Goal: Task Accomplishment & Management: Manage account settings

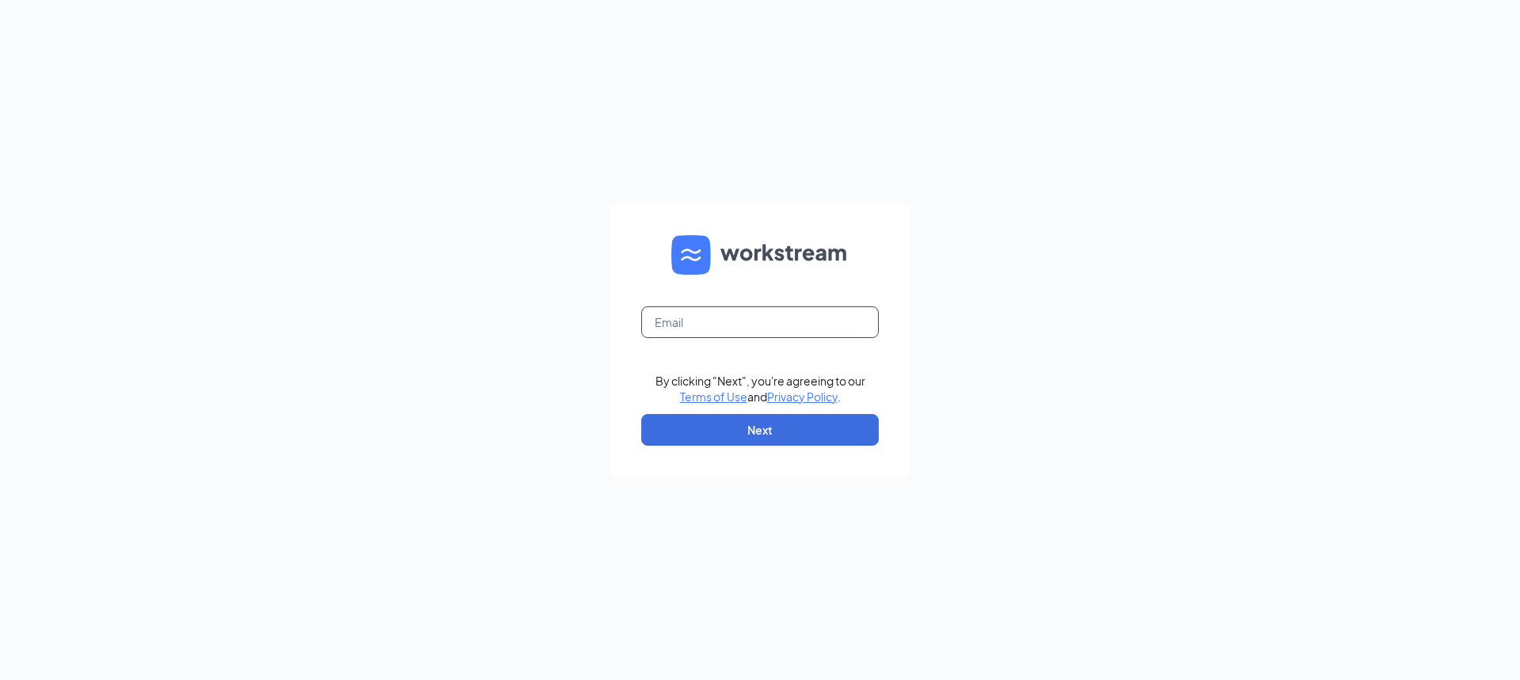
click at [754, 332] on input "text" at bounding box center [759, 322] width 237 height 32
type input "[EMAIL_ADDRESS][DOMAIN_NAME]"
click at [754, 435] on button "Next" at bounding box center [759, 430] width 237 height 32
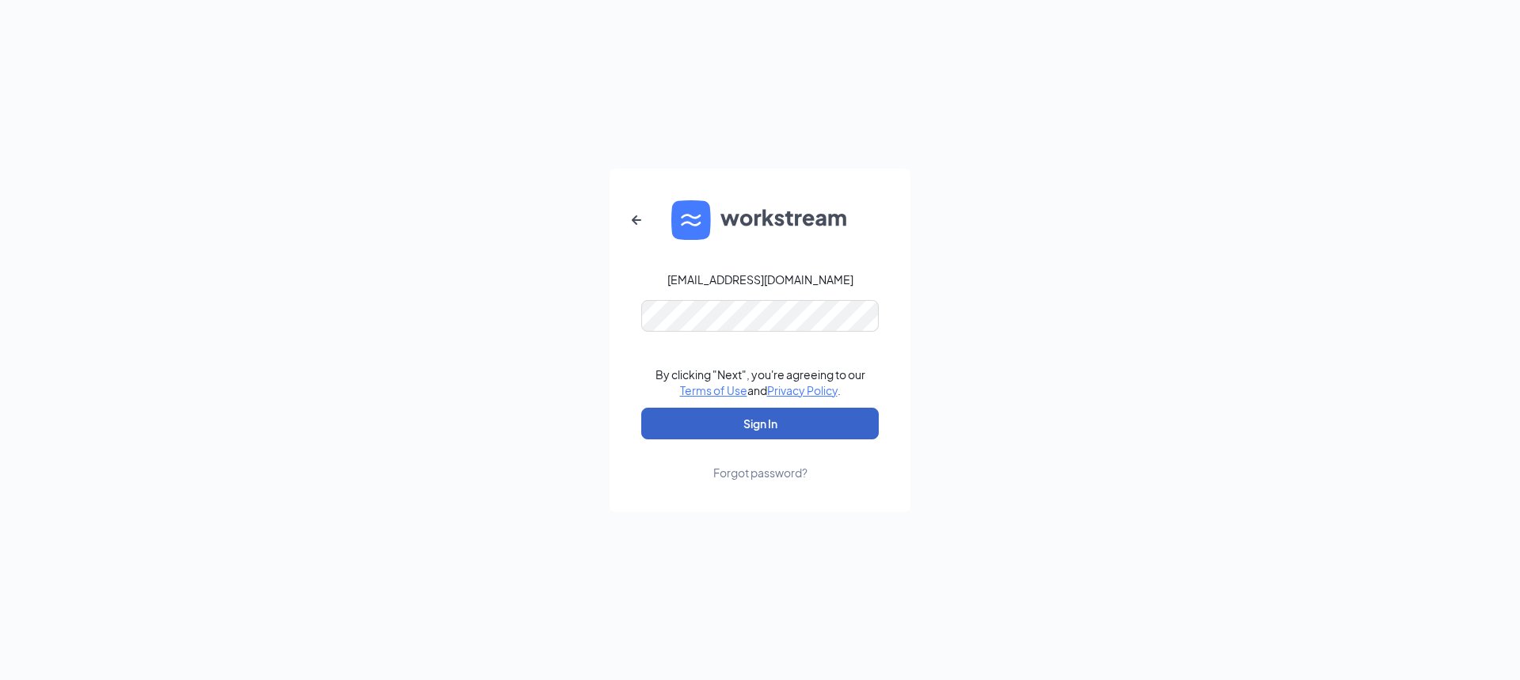
click at [764, 414] on button "Sign In" at bounding box center [759, 424] width 237 height 32
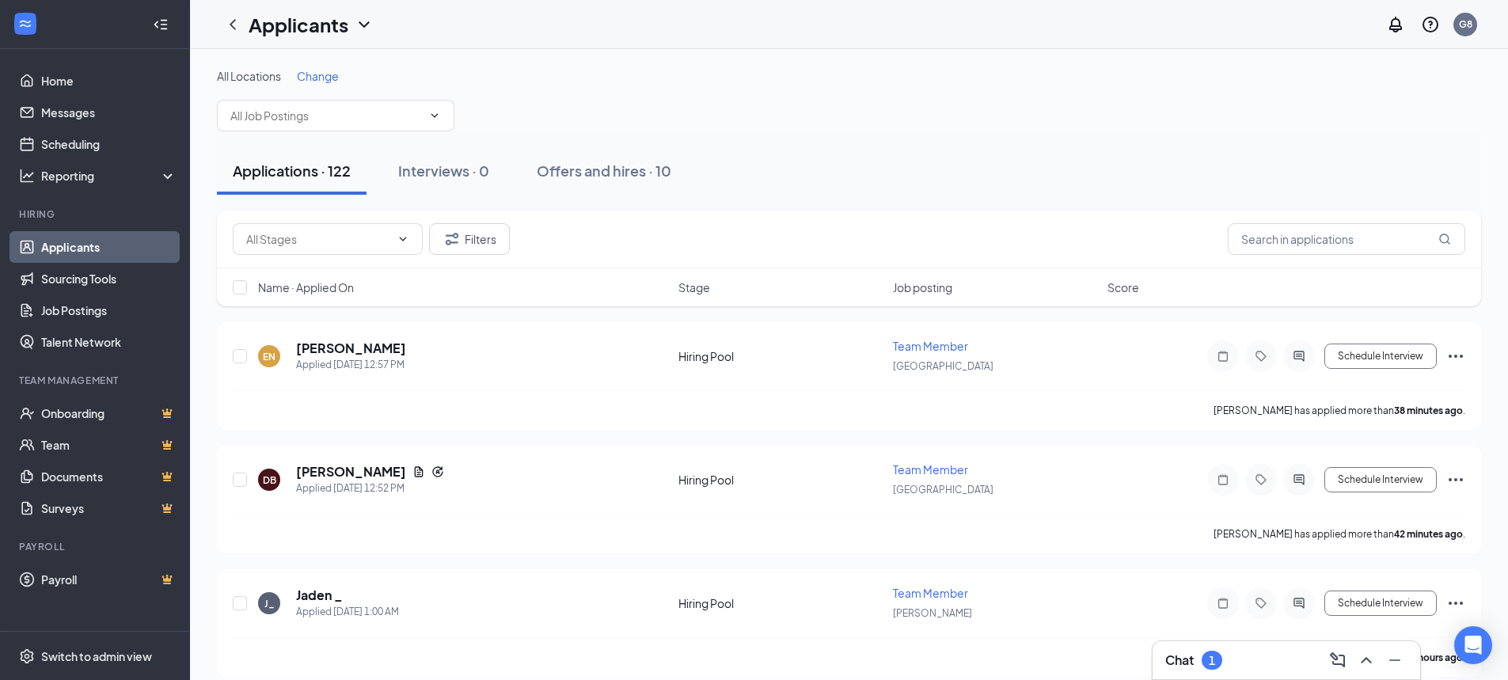
click at [1221, 648] on div "Chat 1" at bounding box center [1286, 659] width 242 height 25
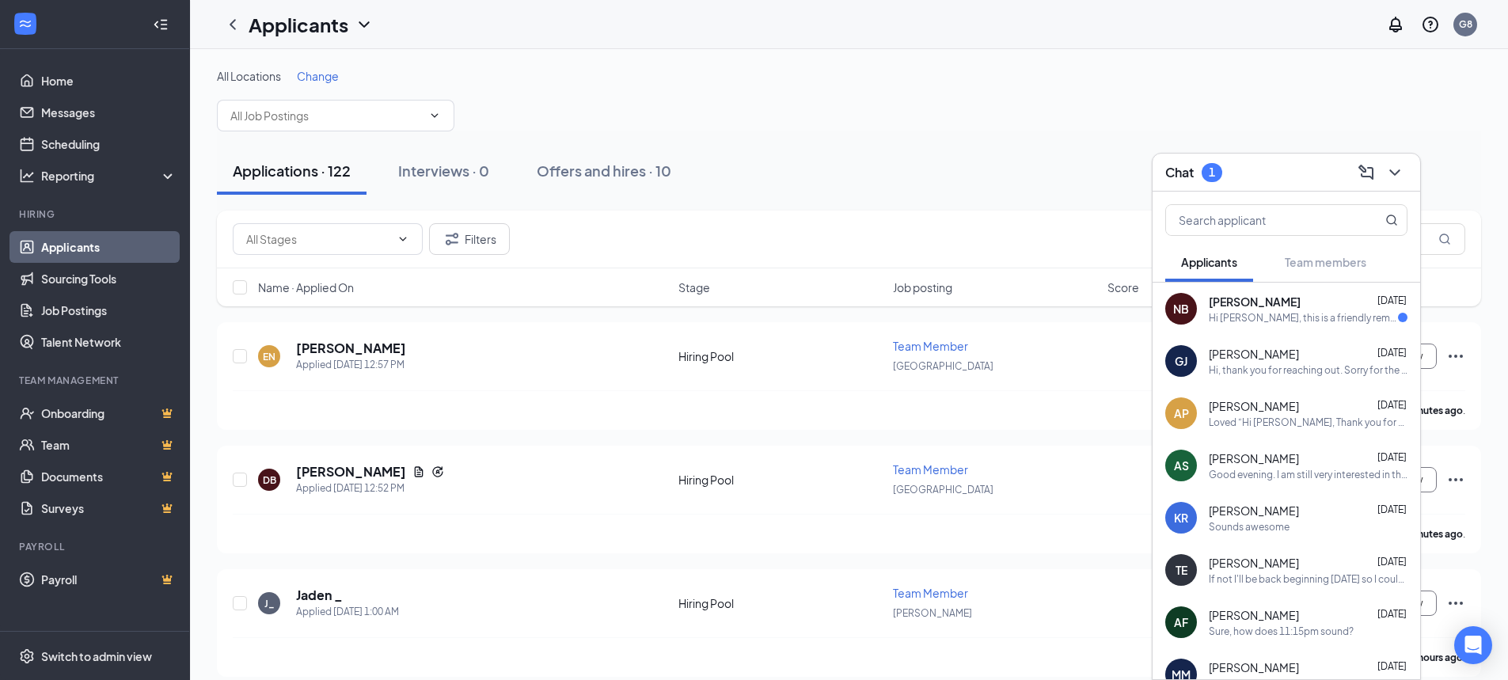
click at [1255, 324] on div "Hi [PERSON_NAME], this is a friendly reminder. To move forward with your applic…" at bounding box center [1303, 317] width 189 height 13
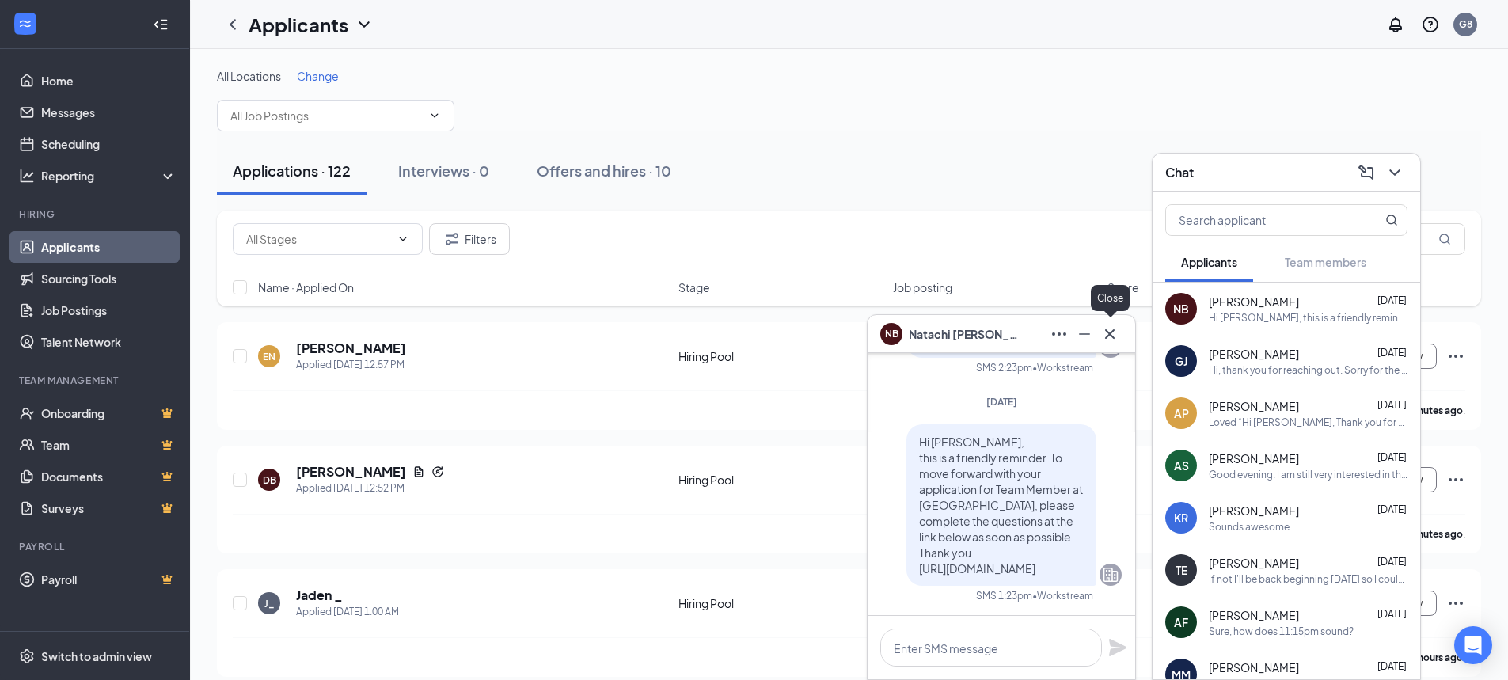
click at [1111, 337] on icon "Cross" at bounding box center [1109, 334] width 19 height 19
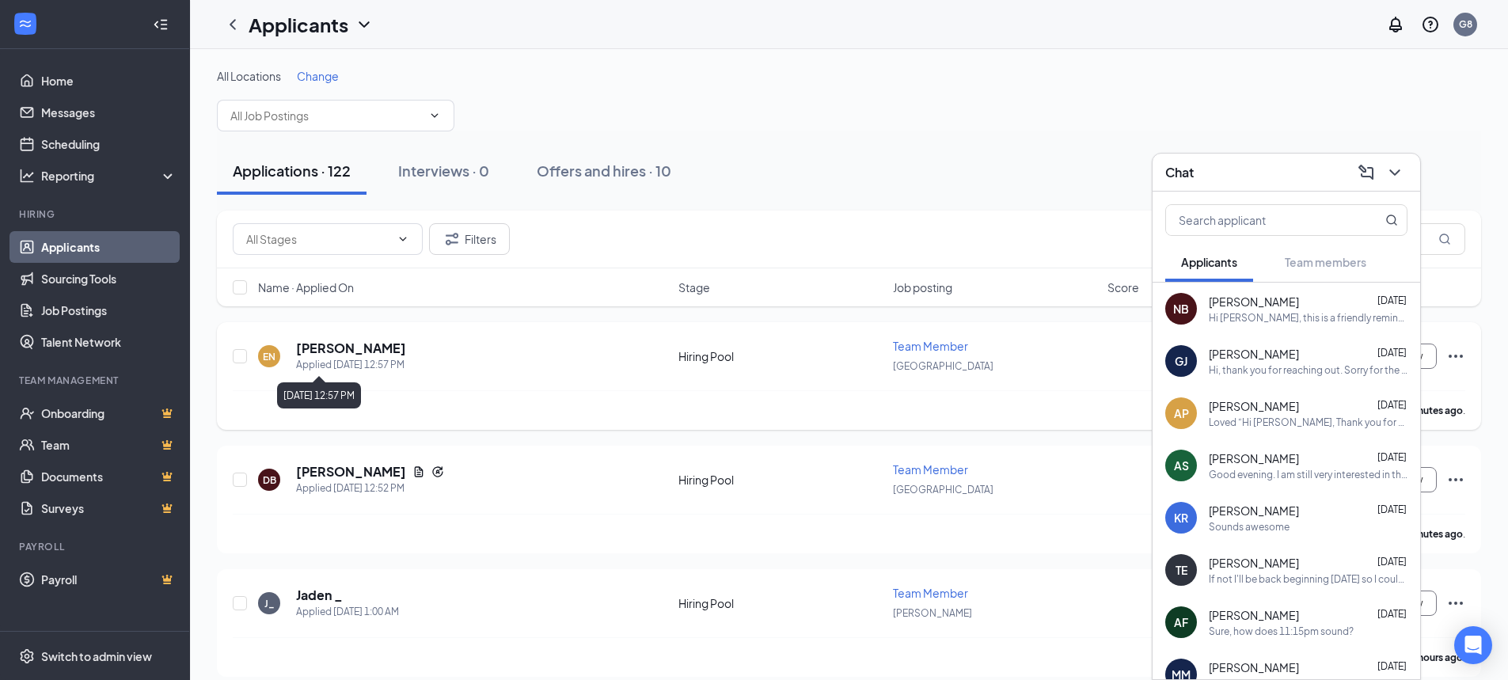
click at [365, 357] on div "Applied [DATE] 12:57 PM" at bounding box center [351, 365] width 110 height 16
click at [374, 350] on h5 "[PERSON_NAME]" at bounding box center [351, 348] width 110 height 17
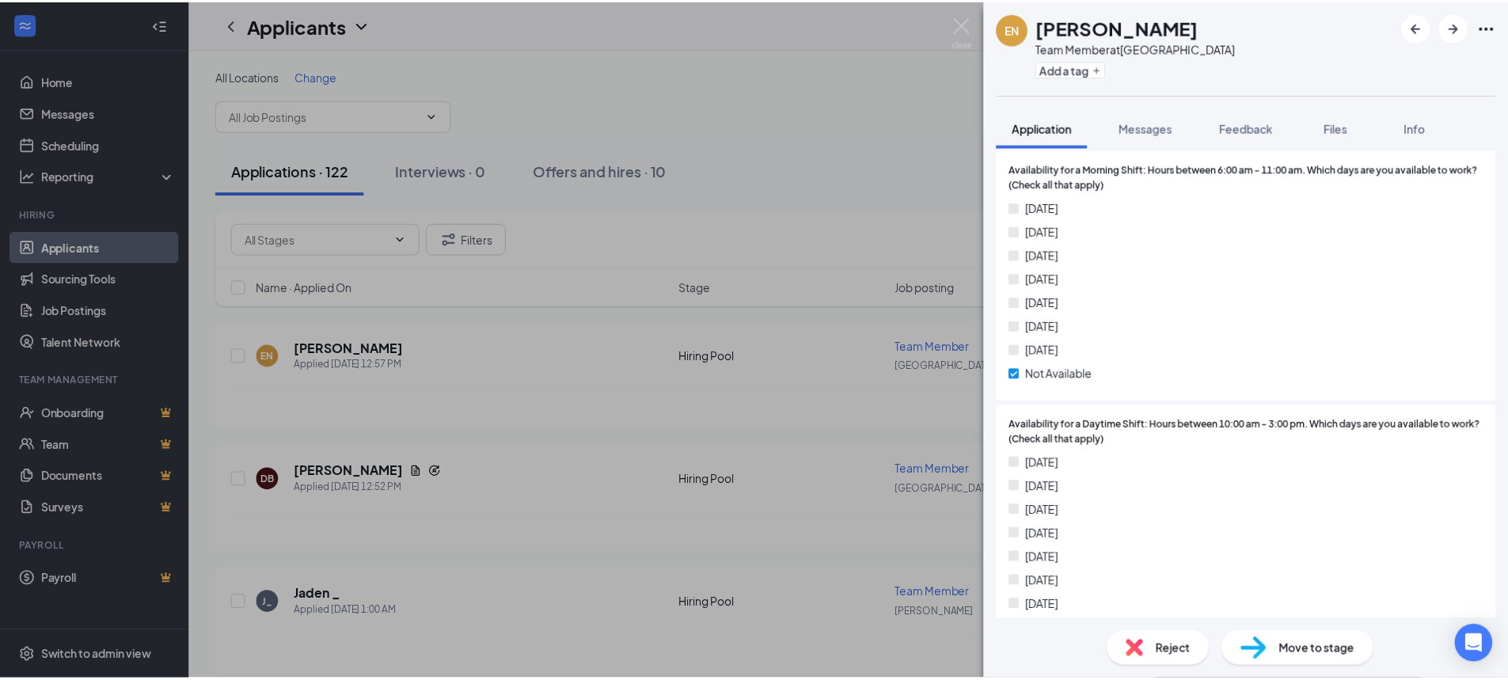
scroll to position [1029, 0]
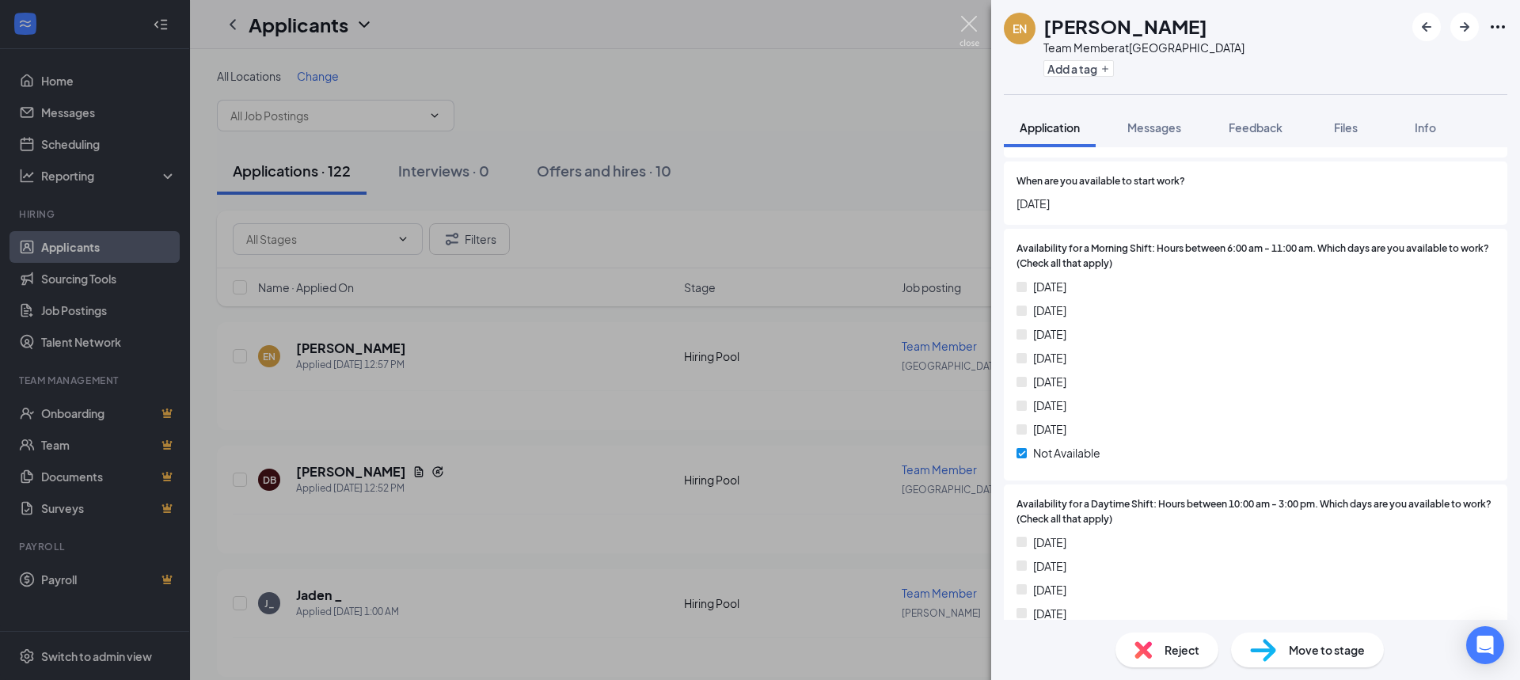
click at [975, 19] on img at bounding box center [969, 31] width 20 height 31
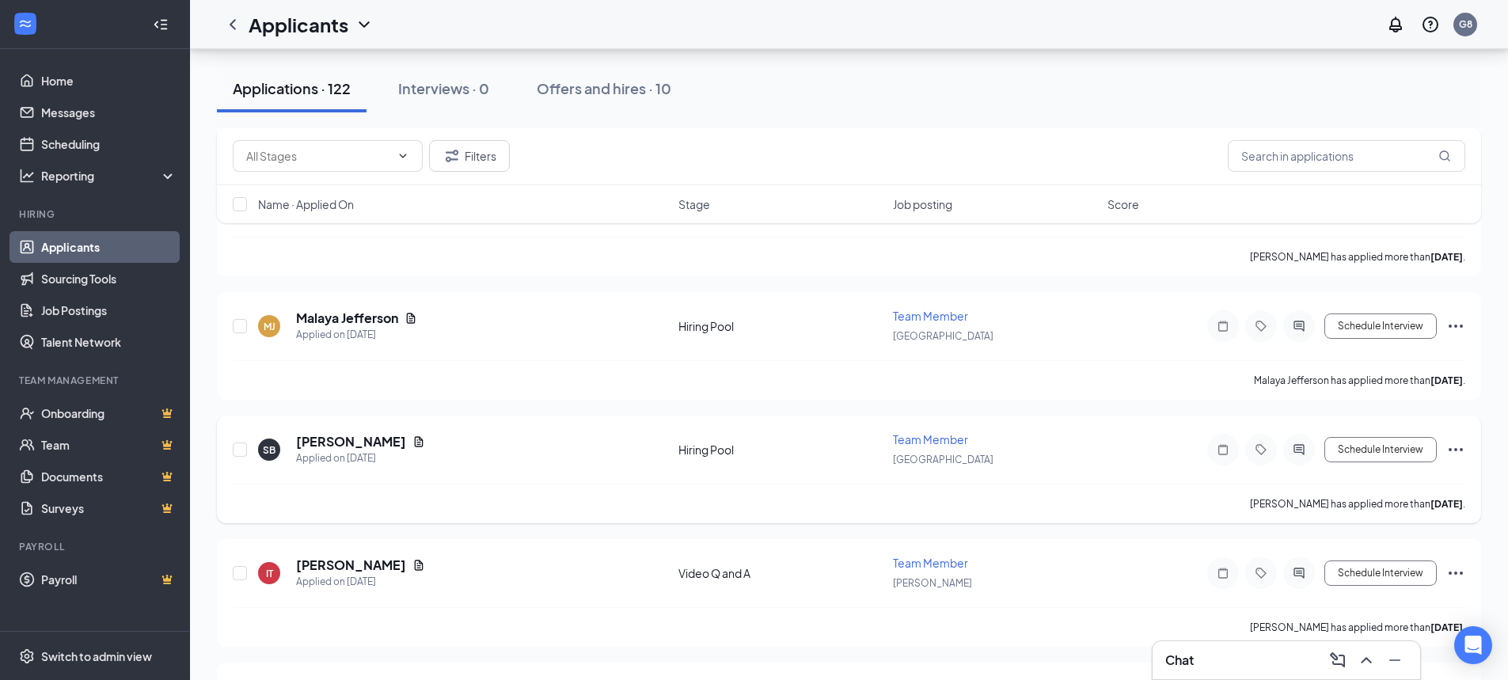
scroll to position [1425, 0]
